Goal: Task Accomplishment & Management: Manage account settings

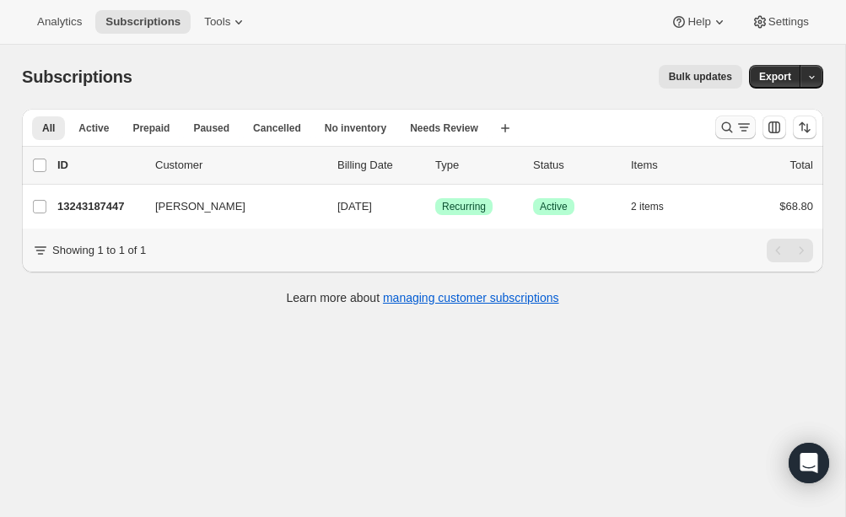
click at [730, 126] on icon "Search and filter results" at bounding box center [727, 127] width 11 height 11
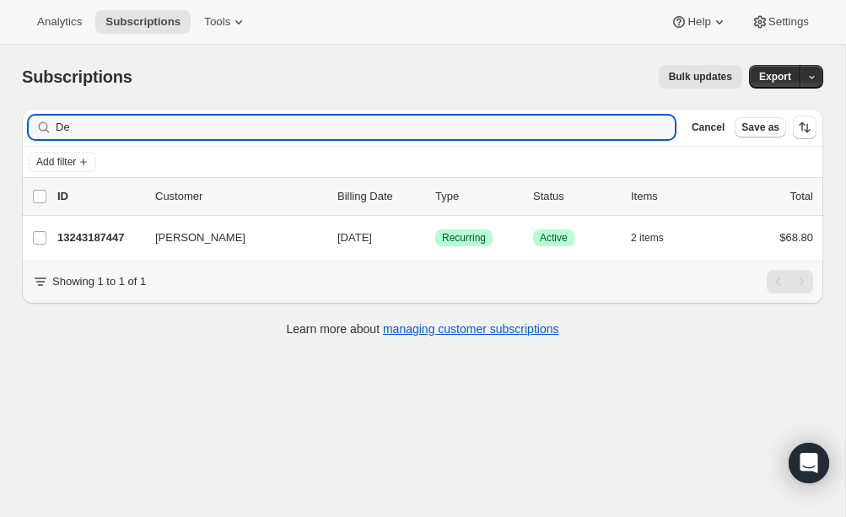
type input "D"
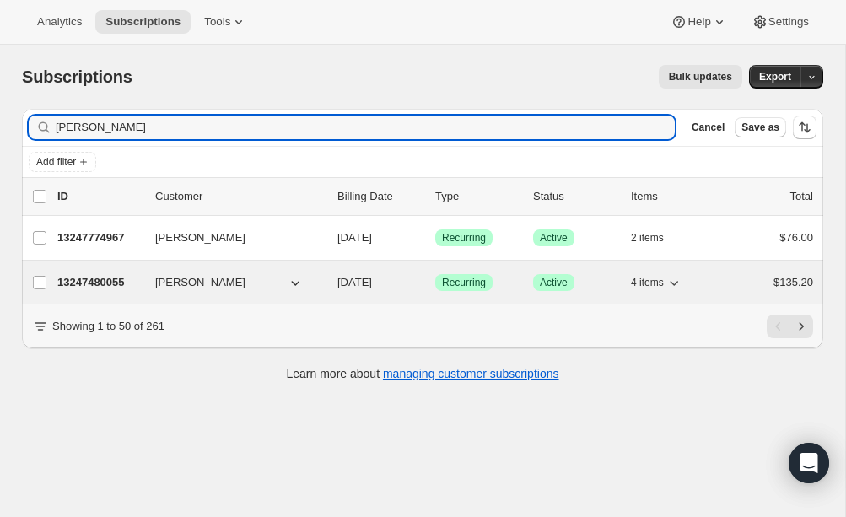
type input "[PERSON_NAME]"
click at [154, 284] on div "13247480055 [PERSON_NAME] [DATE] Success Recurring Success Active 4 items $135.…" at bounding box center [435, 283] width 756 height 24
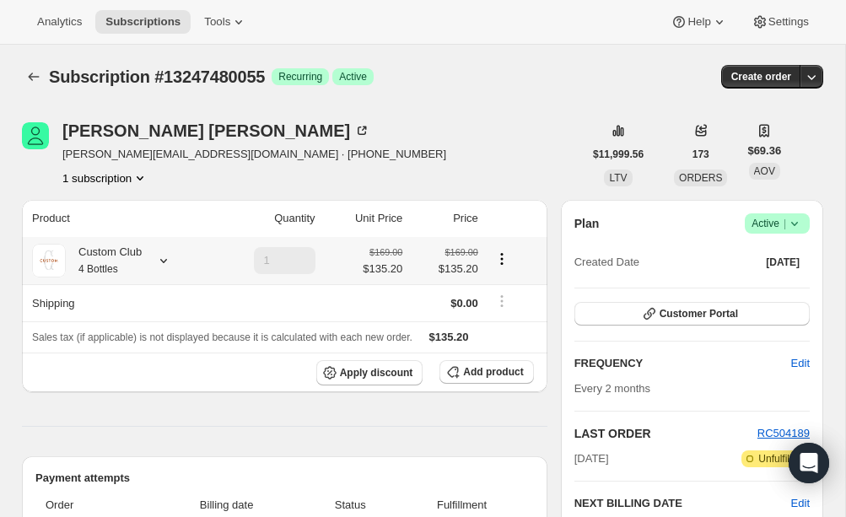
click at [105, 244] on div "Custom Club 4 Bottles" at bounding box center [104, 261] width 76 height 34
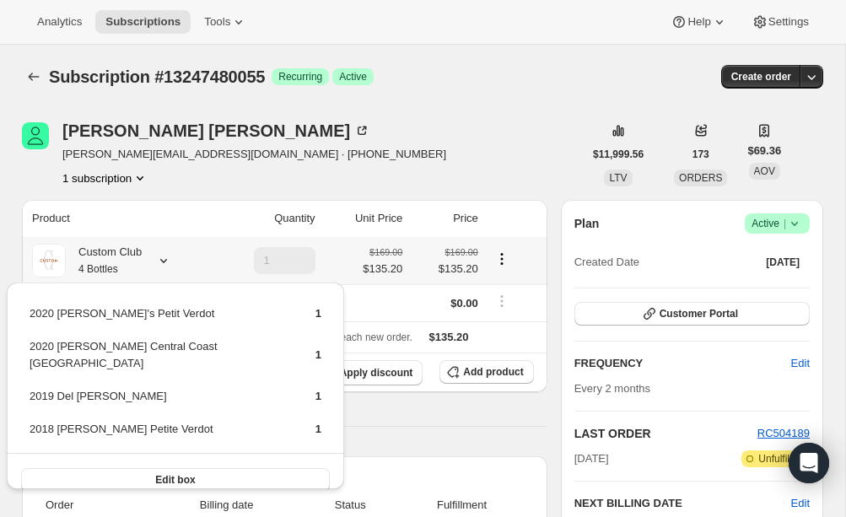
click at [105, 244] on div "Custom Club 4 Bottles" at bounding box center [104, 261] width 76 height 34
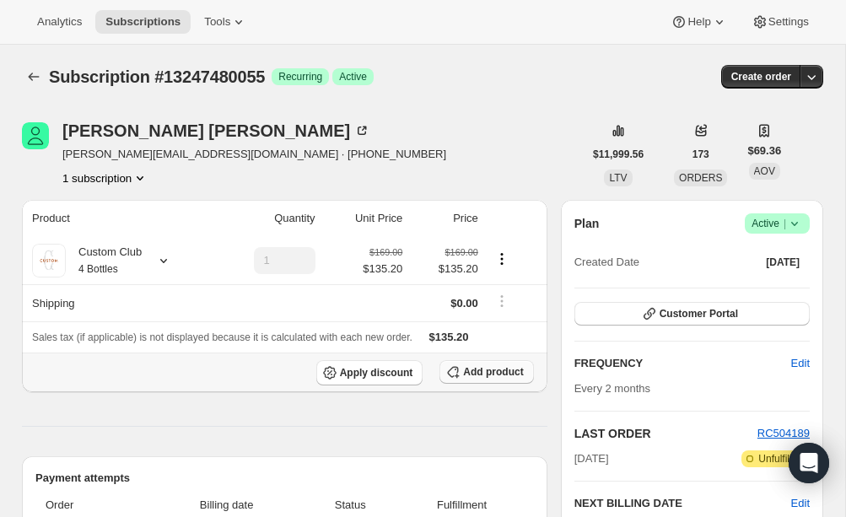
click at [471, 373] on span "Add product" at bounding box center [493, 371] width 60 height 13
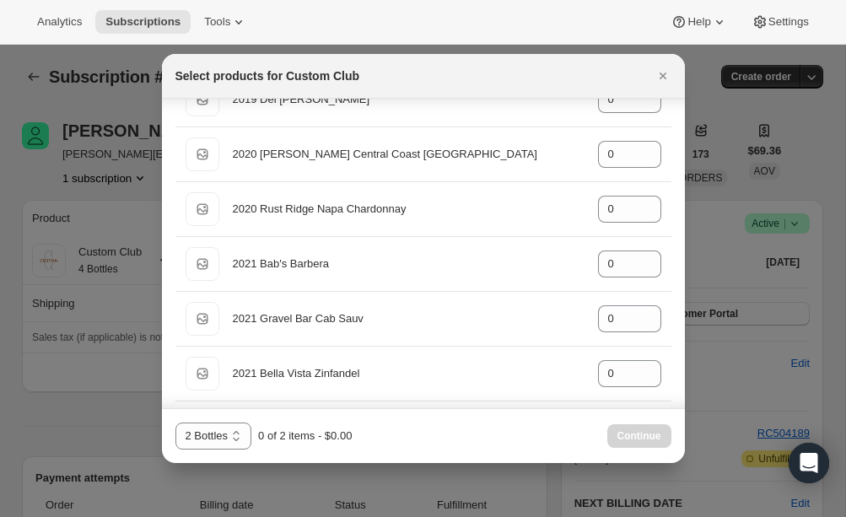
scroll to position [811, 0]
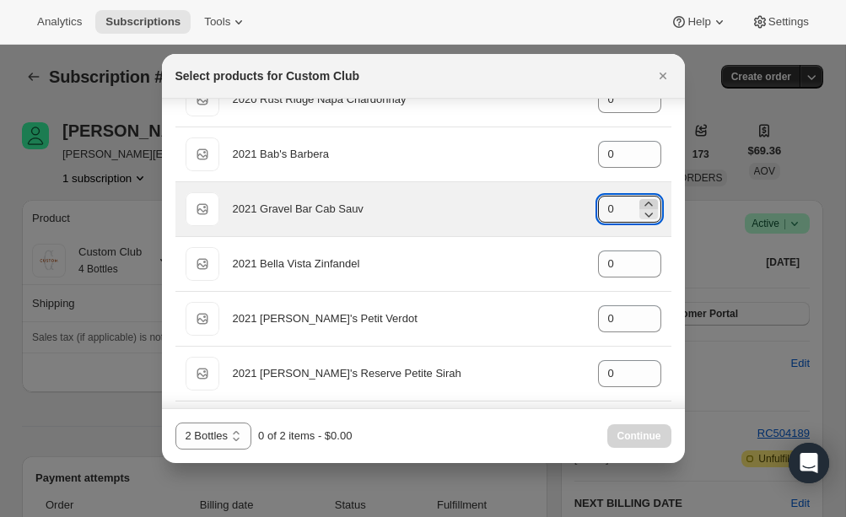
click at [649, 202] on icon ":r5e:" at bounding box center [648, 204] width 8 height 4
type input "1"
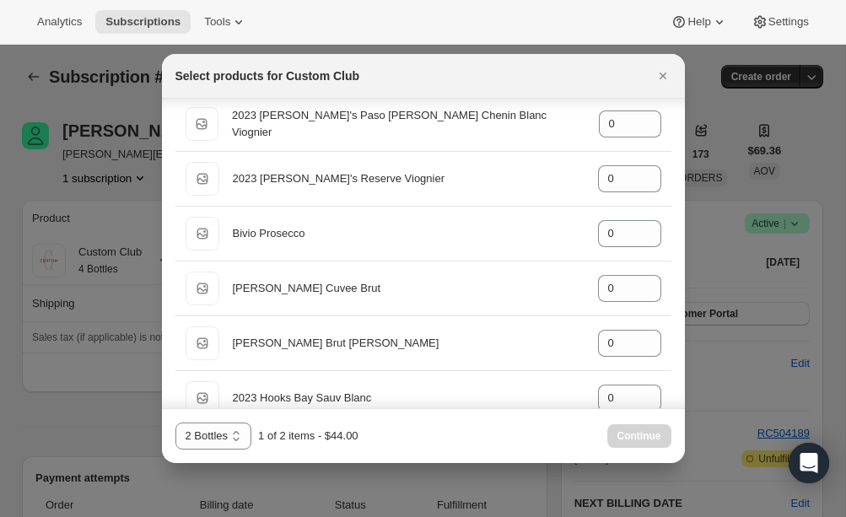
scroll to position [2112, 0]
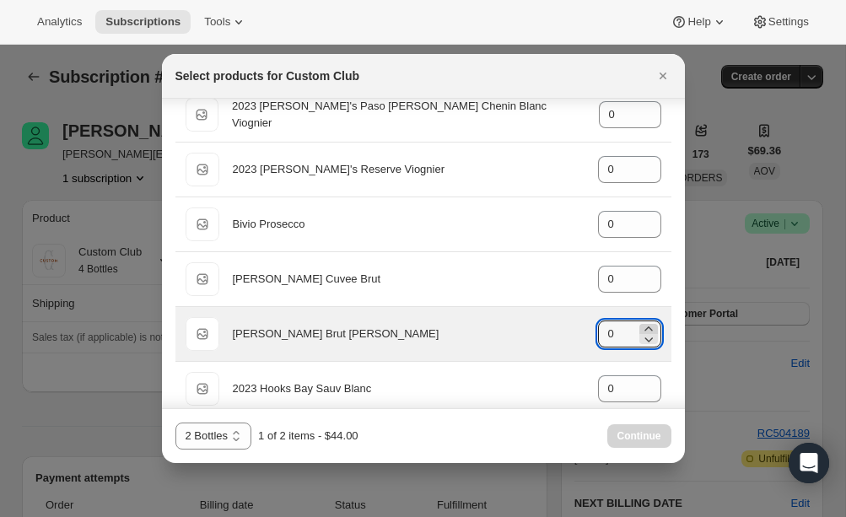
click at [644, 327] on icon ":r5e:" at bounding box center [648, 329] width 17 height 17
type input "1"
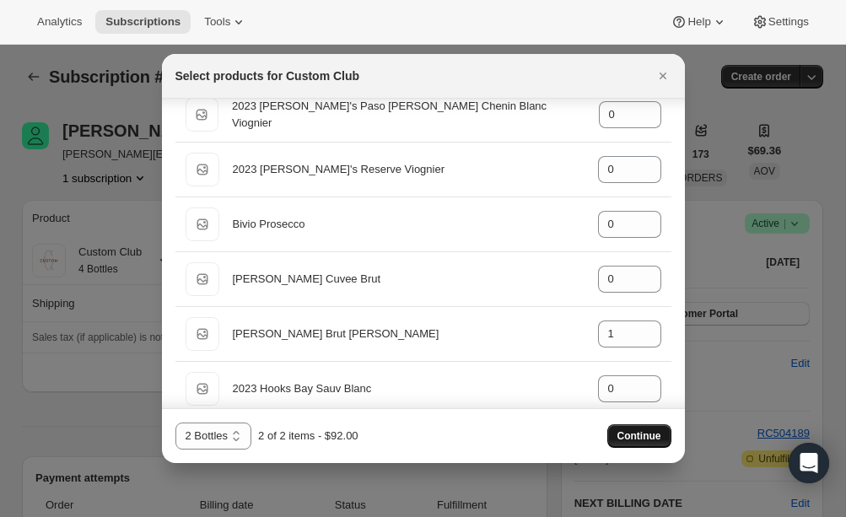
click at [631, 435] on span "Continue" at bounding box center [639, 435] width 44 height 13
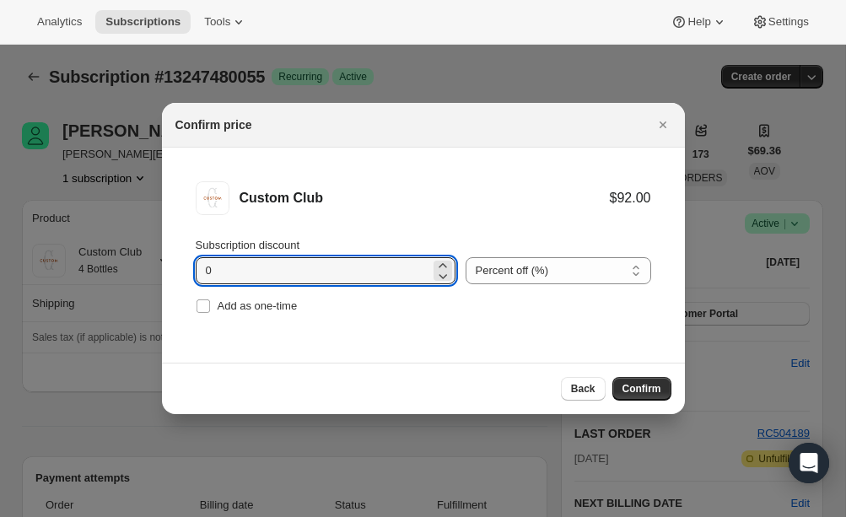
drag, startPoint x: 234, startPoint y: 268, endPoint x: 180, endPoint y: 265, distance: 54.9
click at [180, 265] on li "Custom Club $92.00 Subscription discount 0 Percent off (%) Amount off ($) Perce…" at bounding box center [423, 250] width 523 height 204
type input "20"
click at [644, 390] on span "Confirm" at bounding box center [641, 388] width 39 height 13
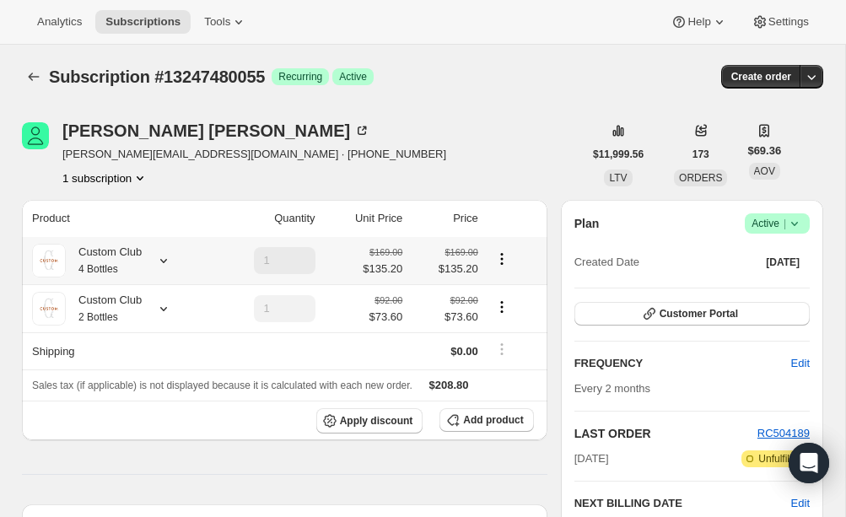
click at [501, 254] on icon "Product actions" at bounding box center [501, 259] width 17 height 17
click at [508, 326] on span "Remove" at bounding box center [502, 320] width 40 height 13
type input "0"
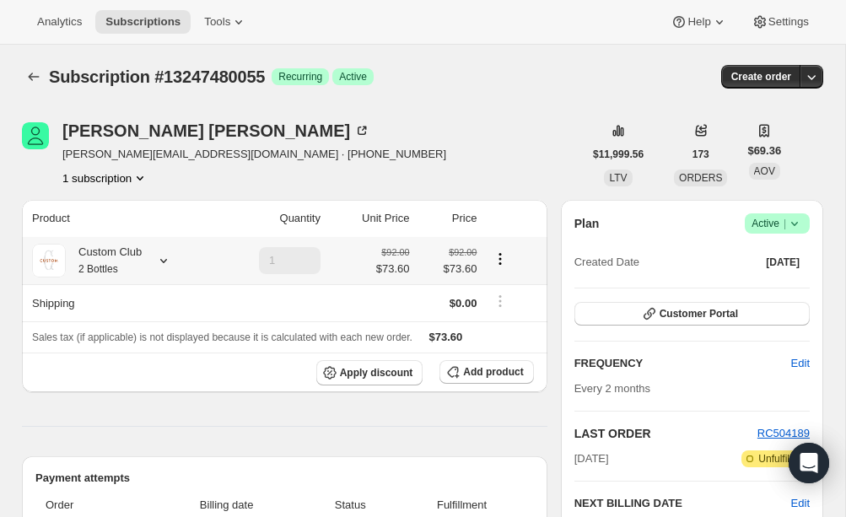
click at [128, 269] on div "Custom Club 2 Bottles" at bounding box center [104, 261] width 76 height 34
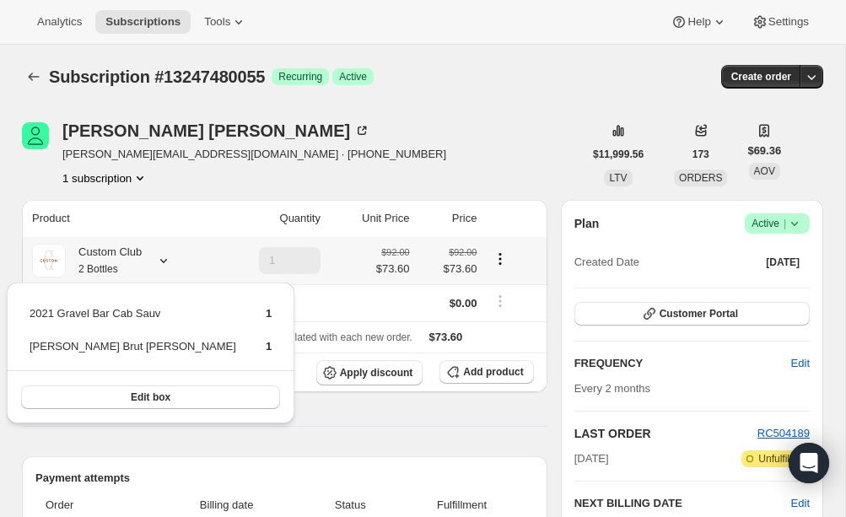
click at [128, 269] on div "Custom Club 2 Bottles" at bounding box center [104, 261] width 76 height 34
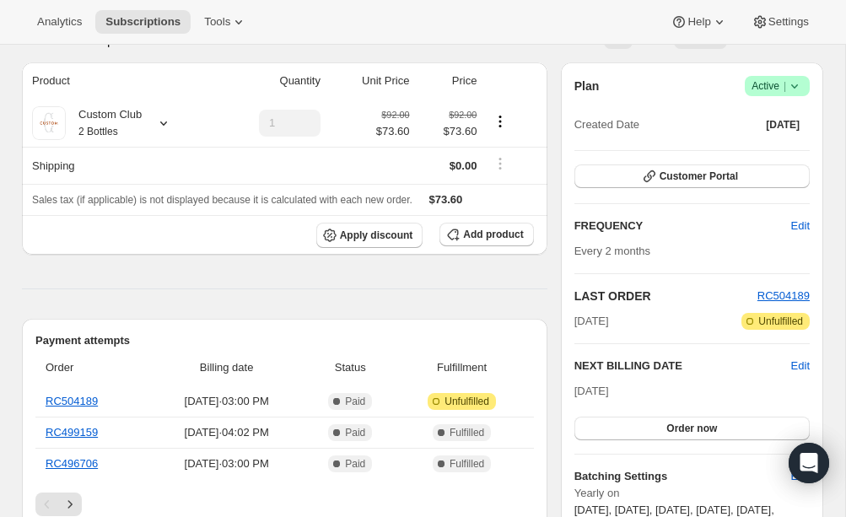
scroll to position [143, 0]
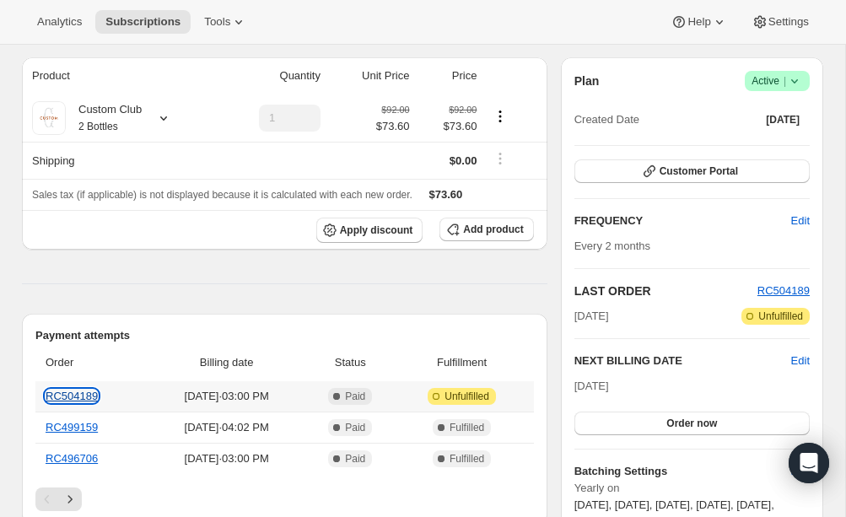
click at [69, 395] on link "RC504189" at bounding box center [72, 396] width 52 height 13
